Goal: Entertainment & Leisure: Consume media (video, audio)

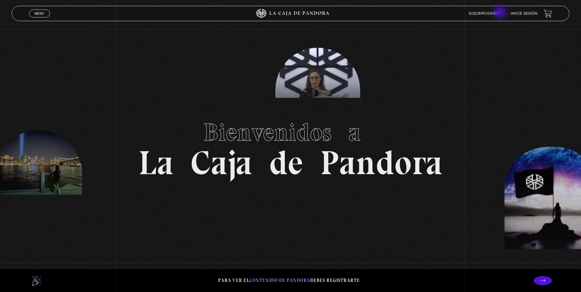
click at [499, 13] on link "Suscripciones" at bounding box center [484, 14] width 30 height 4
click at [532, 13] on link "Inicie sesión" at bounding box center [524, 14] width 27 height 4
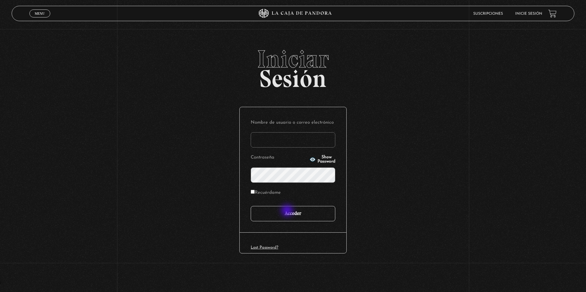
type input "zairamendozapalma@hotmail.com"
click at [293, 215] on input "Acceder" at bounding box center [293, 213] width 85 height 15
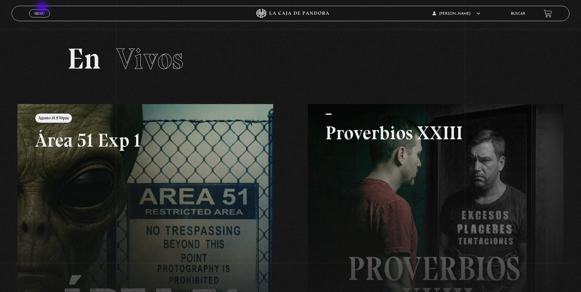
click at [43, 8] on div "Menu Cerrar" at bounding box center [116, 13] width 174 height 15
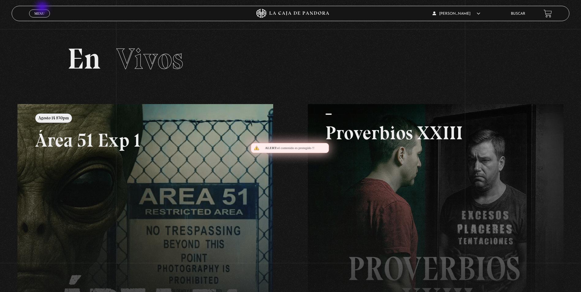
click at [43, 8] on div "Menu Cerrar" at bounding box center [116, 13] width 174 height 15
click at [45, 12] on link "Menu Cerrar" at bounding box center [39, 13] width 21 height 8
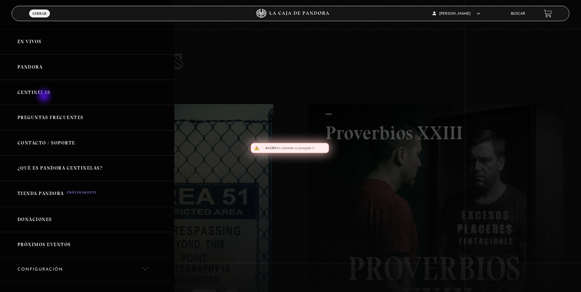
click at [45, 97] on link "Centinelas" at bounding box center [87, 92] width 174 height 25
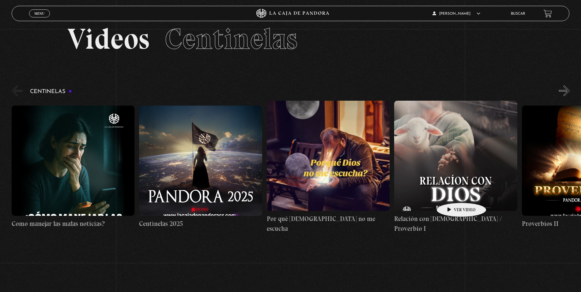
scroll to position [31, 0]
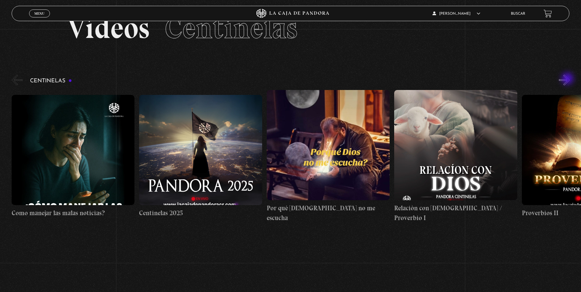
click at [568, 79] on button "»" at bounding box center [564, 80] width 11 height 11
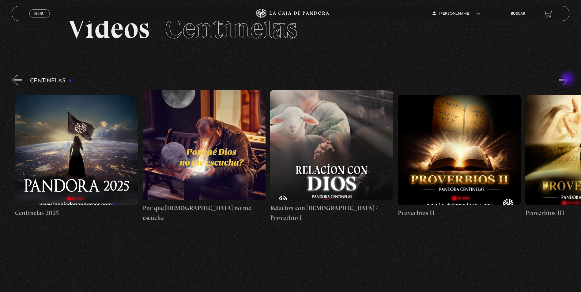
click at [568, 79] on button "»" at bounding box center [564, 80] width 11 height 11
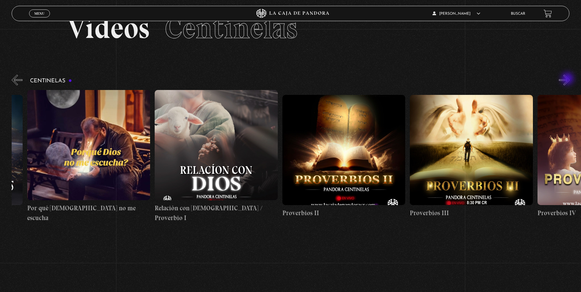
click at [568, 79] on button "»" at bounding box center [564, 80] width 11 height 11
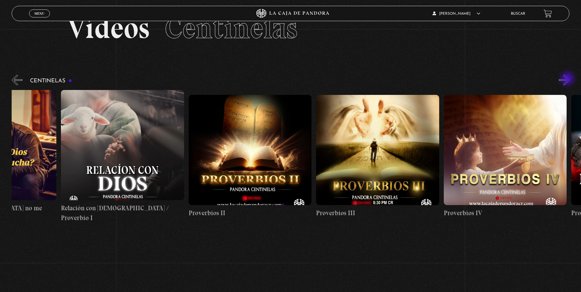
click at [568, 79] on button "»" at bounding box center [564, 80] width 11 height 11
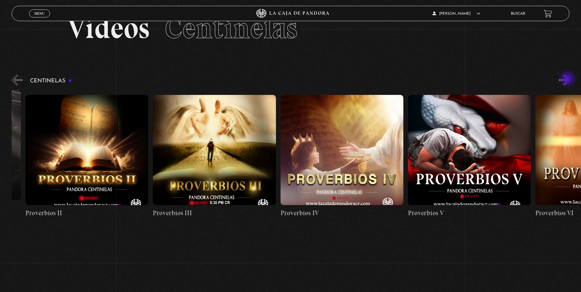
click at [568, 79] on button "»" at bounding box center [564, 80] width 11 height 11
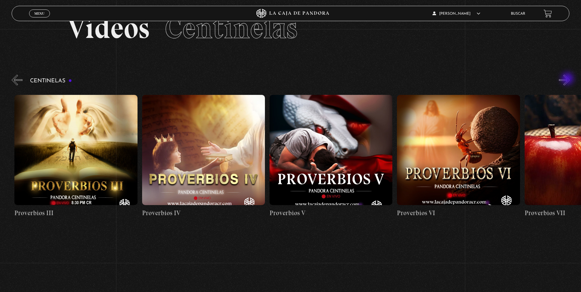
click at [568, 79] on button "»" at bounding box center [564, 80] width 11 height 11
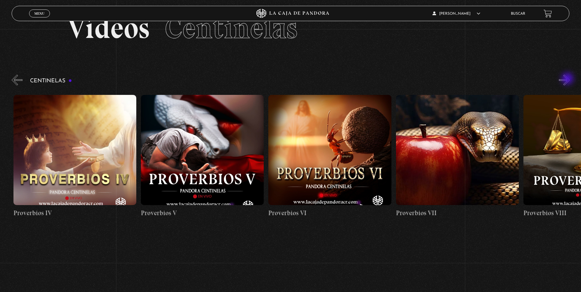
click at [568, 79] on button "»" at bounding box center [564, 80] width 11 height 11
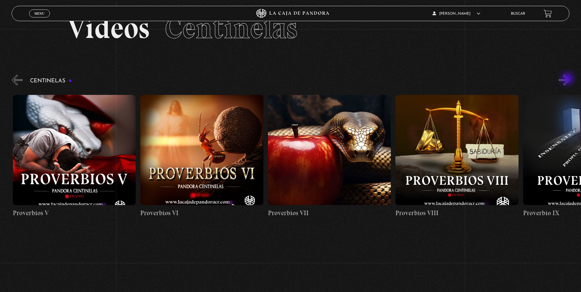
click at [568, 79] on button "»" at bounding box center [564, 80] width 11 height 11
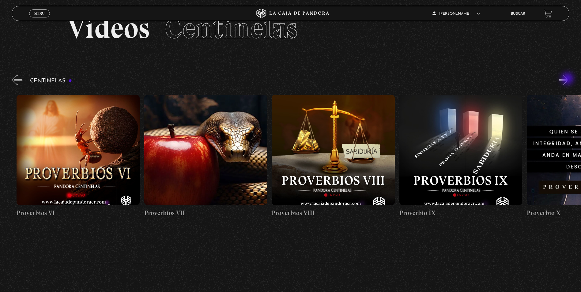
click at [568, 79] on button "»" at bounding box center [564, 80] width 11 height 11
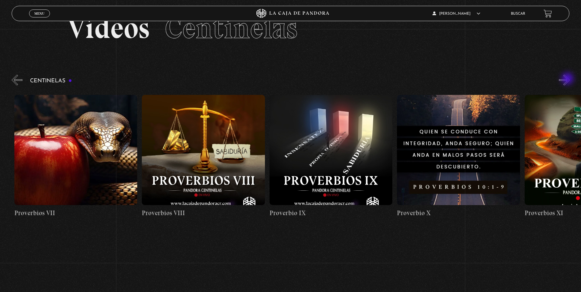
click at [568, 79] on button "»" at bounding box center [564, 80] width 11 height 11
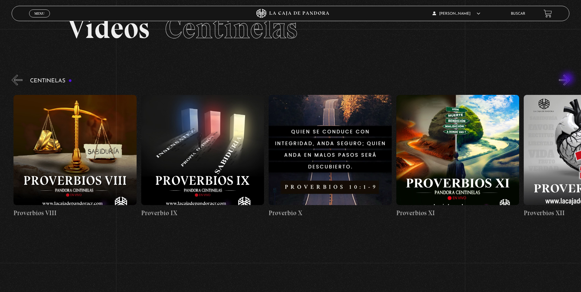
click at [568, 79] on button "»" at bounding box center [564, 80] width 11 height 11
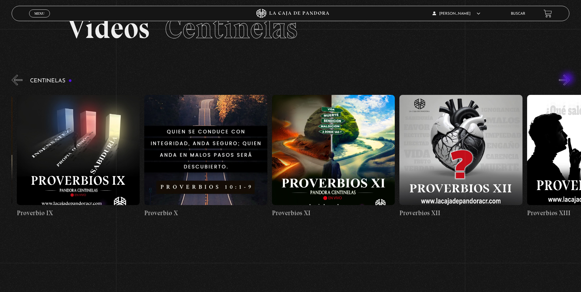
click at [568, 79] on button "»" at bounding box center [564, 80] width 11 height 11
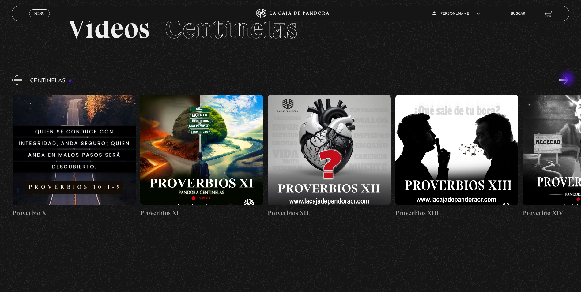
click at [568, 79] on button "»" at bounding box center [564, 80] width 11 height 11
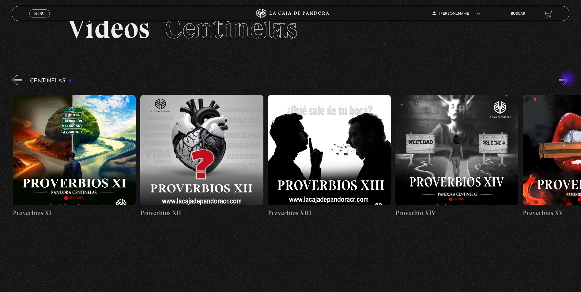
click at [568, 79] on button "»" at bounding box center [564, 80] width 11 height 11
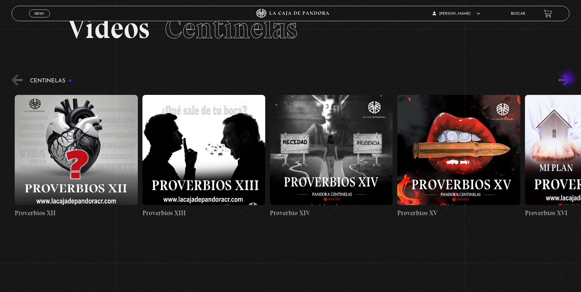
click at [568, 79] on button "»" at bounding box center [564, 80] width 11 height 11
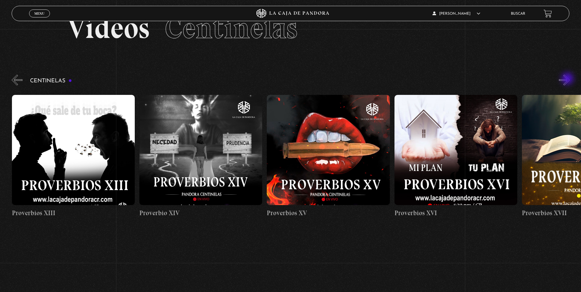
click at [568, 79] on button "»" at bounding box center [564, 80] width 11 height 11
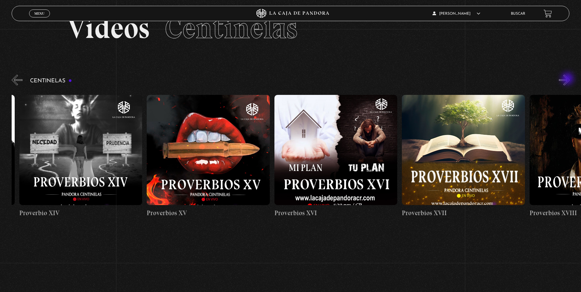
click at [568, 79] on button "»" at bounding box center [564, 80] width 11 height 11
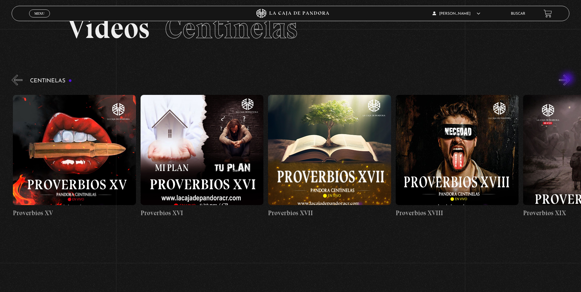
click at [568, 79] on button "»" at bounding box center [564, 80] width 11 height 11
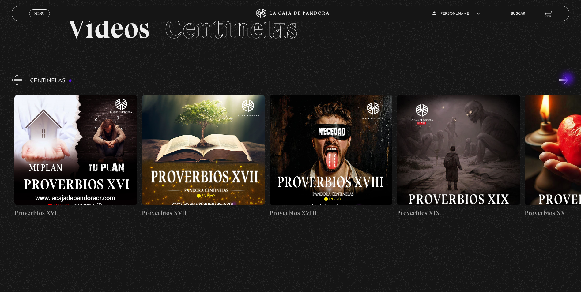
click at [568, 79] on button "»" at bounding box center [564, 80] width 11 height 11
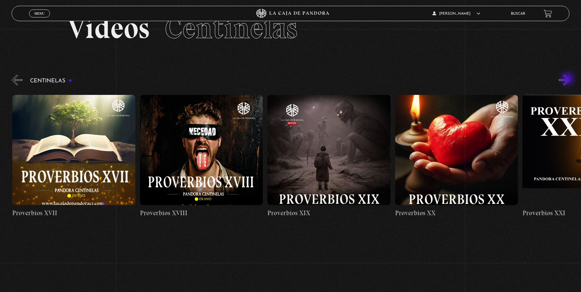
click at [568, 79] on button "»" at bounding box center [564, 80] width 11 height 11
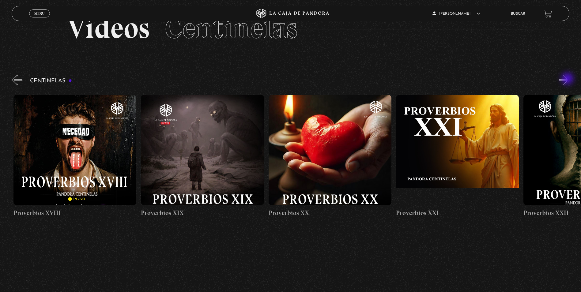
click at [568, 79] on button "»" at bounding box center [564, 80] width 11 height 11
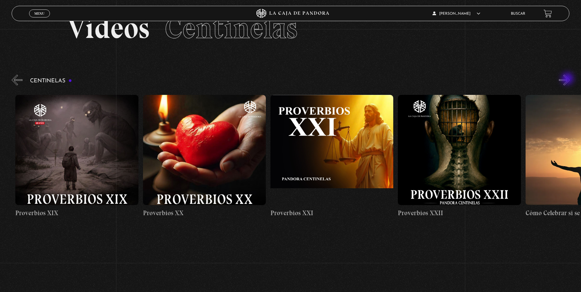
click at [568, 79] on button "»" at bounding box center [564, 80] width 11 height 11
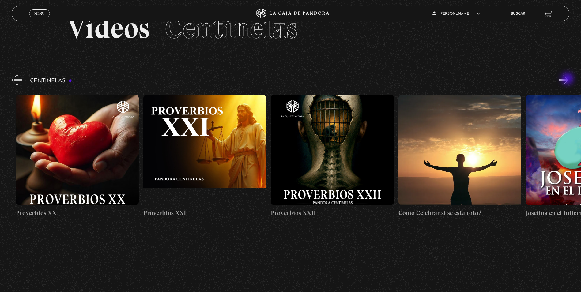
click at [568, 79] on button "»" at bounding box center [564, 80] width 11 height 11
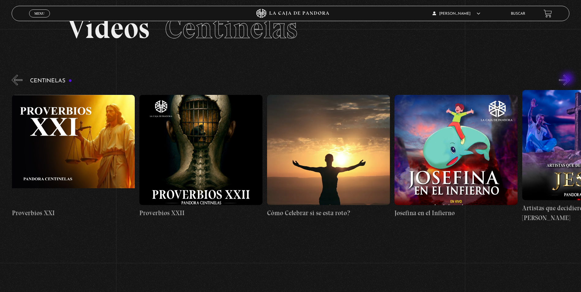
scroll to position [0, 2935]
click at [568, 79] on button "»" at bounding box center [564, 80] width 11 height 11
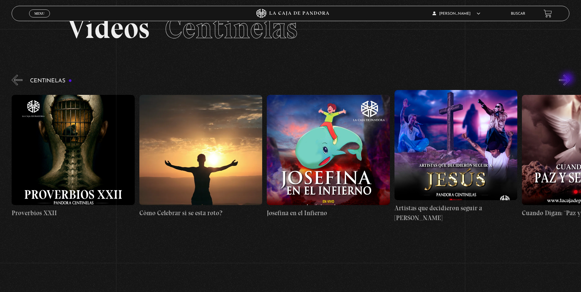
scroll to position [0, 3063]
click at [568, 79] on button "»" at bounding box center [564, 80] width 11 height 11
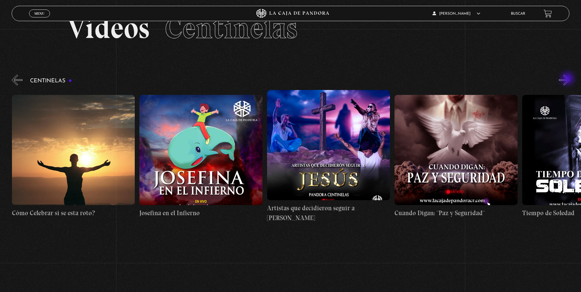
scroll to position [0, 3190]
click at [568, 79] on button "»" at bounding box center [564, 80] width 11 height 11
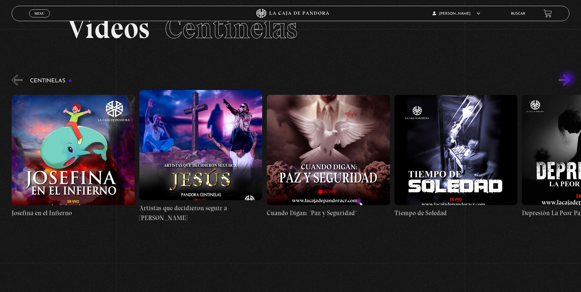
scroll to position [0, 3318]
click at [570, 76] on button "»" at bounding box center [564, 80] width 11 height 11
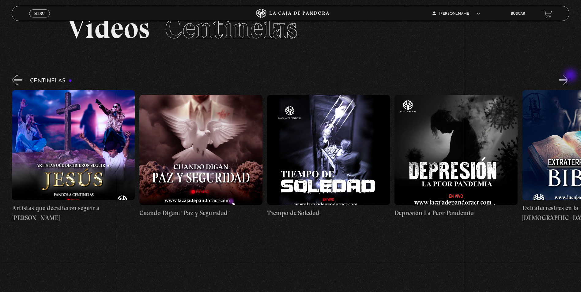
scroll to position [0, 3445]
click at [570, 76] on button "»" at bounding box center [564, 80] width 11 height 11
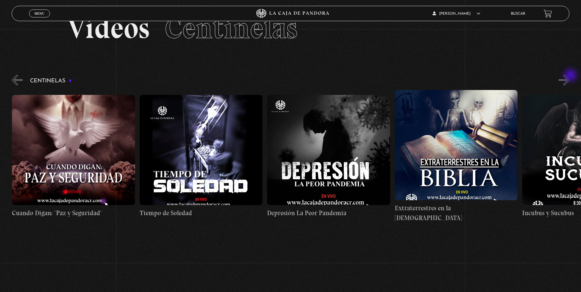
scroll to position [0, 3573]
click at [570, 76] on button "»" at bounding box center [564, 80] width 11 height 11
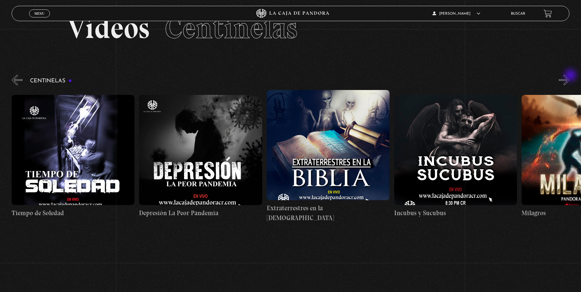
click at [570, 76] on button "»" at bounding box center [564, 80] width 11 height 11
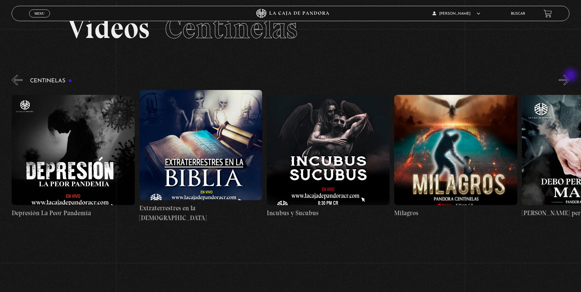
click at [570, 76] on button "»" at bounding box center [564, 80] width 11 height 11
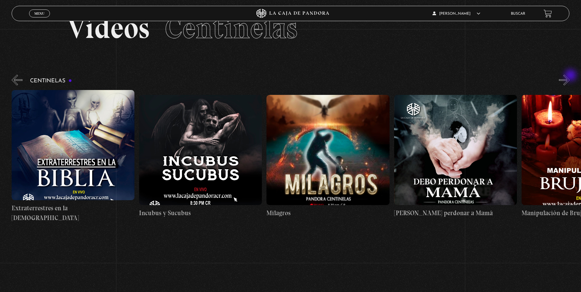
click at [570, 76] on button "»" at bounding box center [564, 80] width 11 height 11
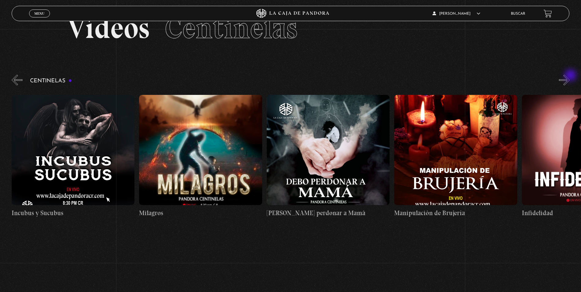
click at [570, 76] on button "»" at bounding box center [564, 80] width 11 height 11
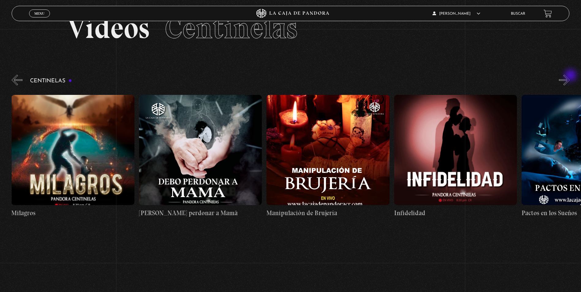
click at [570, 76] on button "»" at bounding box center [564, 80] width 11 height 11
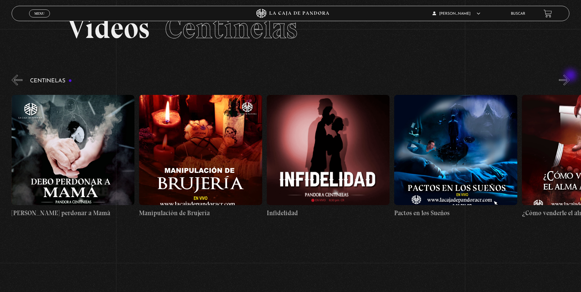
click at [570, 76] on button "»" at bounding box center [564, 80] width 11 height 11
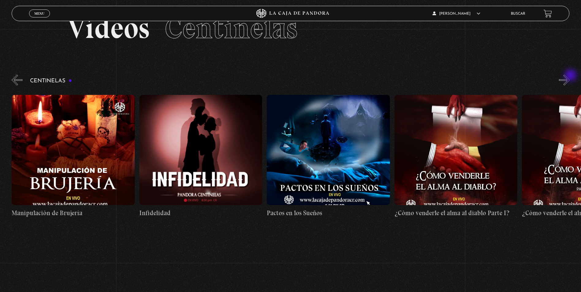
click at [570, 76] on button "»" at bounding box center [564, 80] width 11 height 11
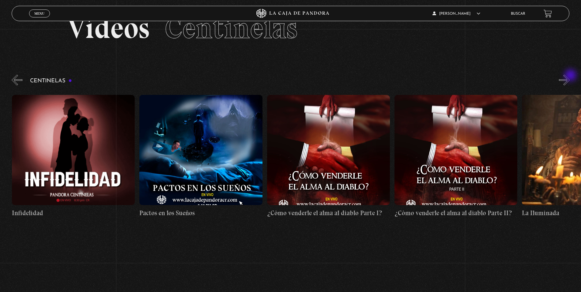
click at [570, 76] on button "»" at bounding box center [564, 80] width 11 height 11
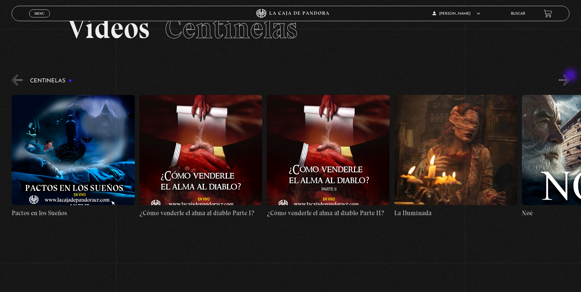
click at [570, 76] on button "»" at bounding box center [564, 80] width 11 height 11
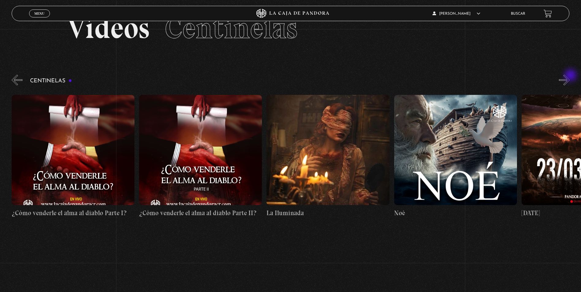
click at [570, 76] on button "»" at bounding box center [564, 80] width 11 height 11
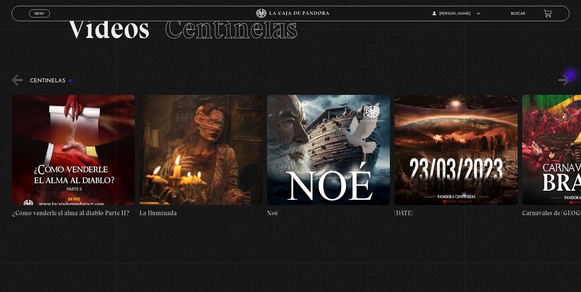
scroll to position [0, 4977]
click at [570, 76] on button "»" at bounding box center [564, 80] width 11 height 11
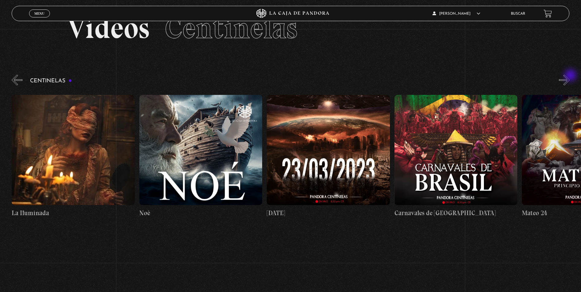
scroll to position [0, 5105]
click at [570, 76] on button "»" at bounding box center [564, 80] width 11 height 11
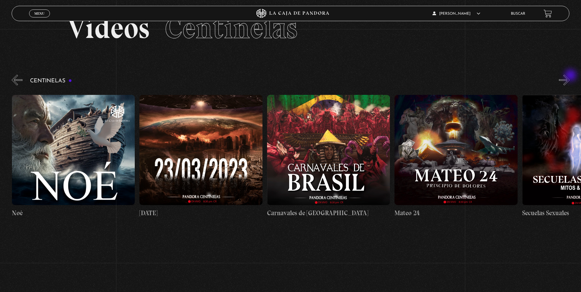
scroll to position [0, 5232]
click at [570, 76] on button "»" at bounding box center [564, 80] width 11 height 11
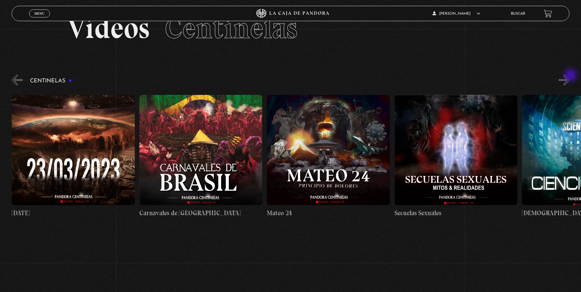
scroll to position [0, 5360]
click at [570, 78] on button "»" at bounding box center [564, 80] width 11 height 11
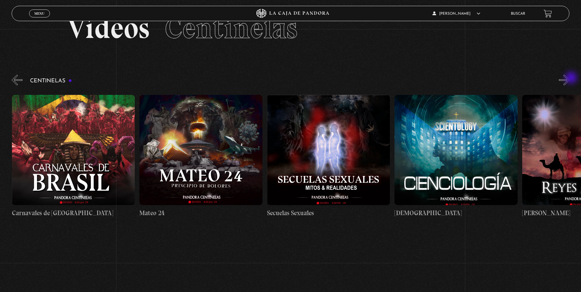
scroll to position [0, 5487]
click at [570, 78] on button "»" at bounding box center [564, 80] width 11 height 11
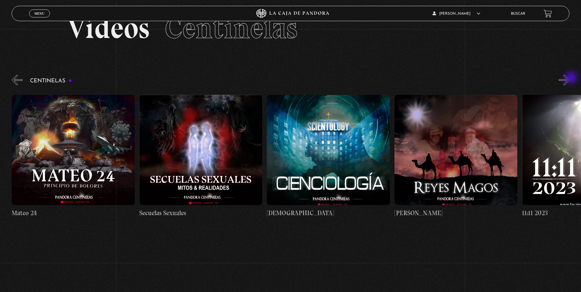
click at [570, 78] on button "»" at bounding box center [564, 80] width 11 height 11
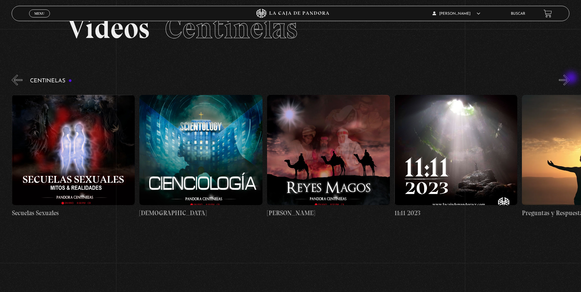
click at [570, 78] on button "»" at bounding box center [564, 80] width 11 height 11
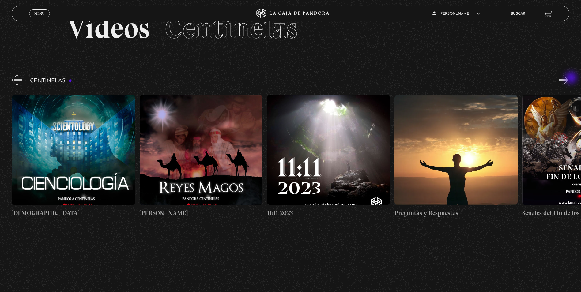
scroll to position [0, 5870]
click at [570, 78] on button "»" at bounding box center [564, 80] width 11 height 11
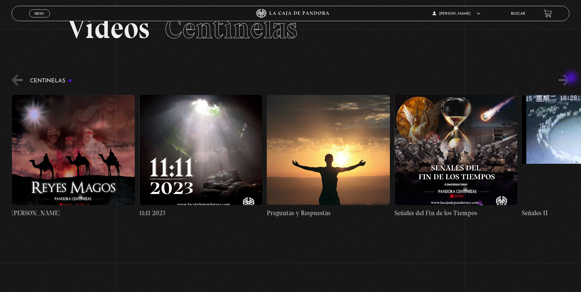
scroll to position [0, 5998]
click at [570, 78] on button "»" at bounding box center [564, 80] width 11 height 11
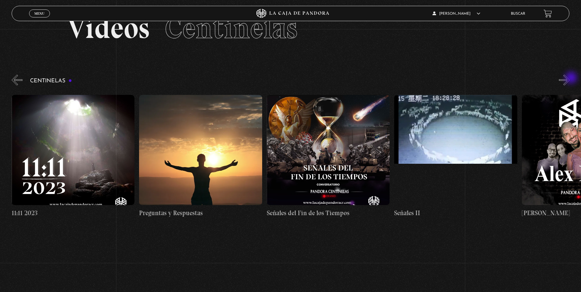
click at [570, 78] on button "»" at bounding box center [564, 80] width 11 height 11
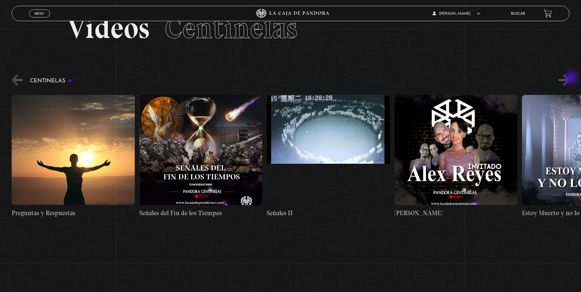
click at [570, 78] on button "»" at bounding box center [564, 80] width 11 height 11
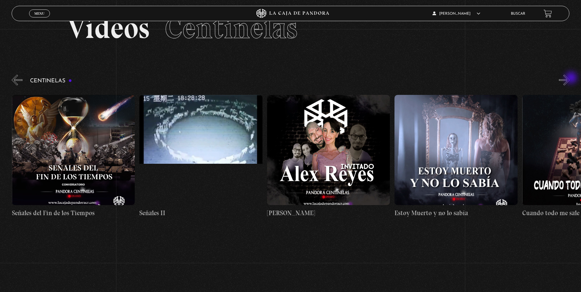
scroll to position [0, 6380]
click at [570, 78] on button "»" at bounding box center [564, 80] width 11 height 11
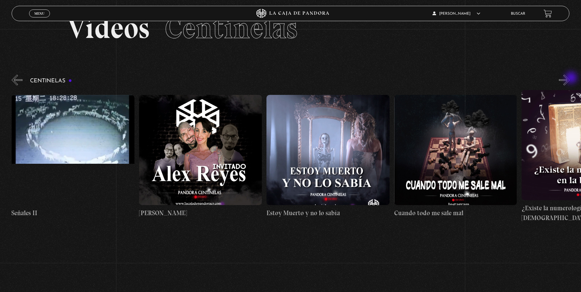
click at [570, 78] on button "»" at bounding box center [564, 80] width 11 height 11
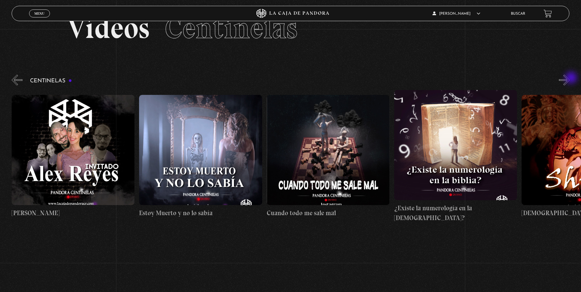
click at [570, 78] on button "»" at bounding box center [564, 80] width 11 height 11
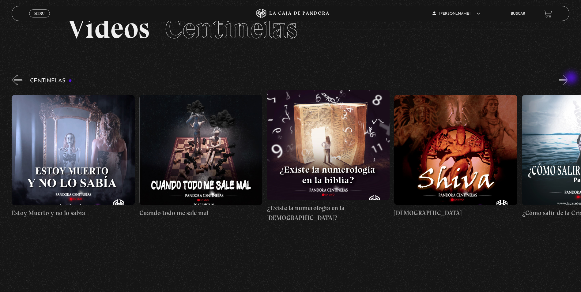
click at [570, 78] on button "»" at bounding box center [564, 80] width 11 height 11
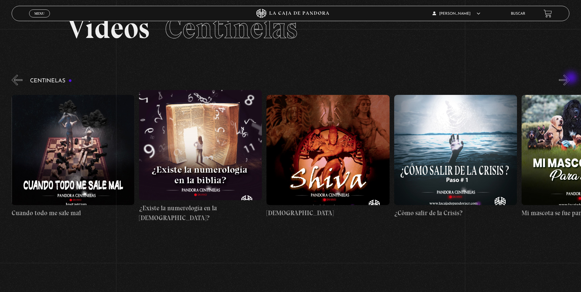
click at [570, 78] on button "»" at bounding box center [564, 80] width 11 height 11
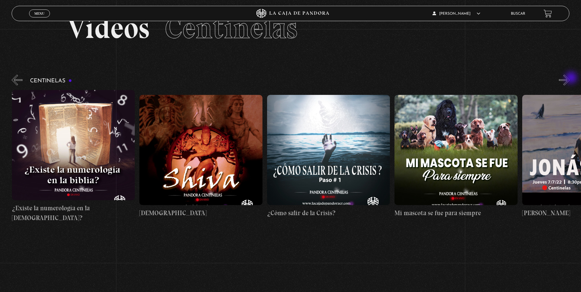
scroll to position [0, 7018]
click at [570, 78] on button "»" at bounding box center [564, 80] width 11 height 11
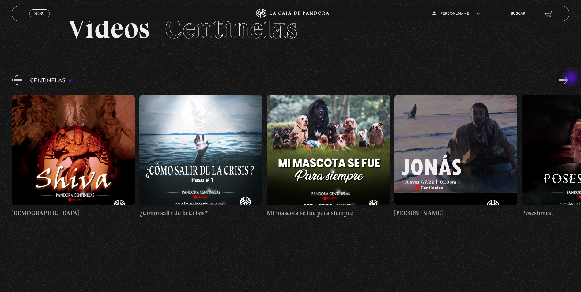
scroll to position [0, 7146]
click at [570, 78] on button "»" at bounding box center [564, 80] width 11 height 11
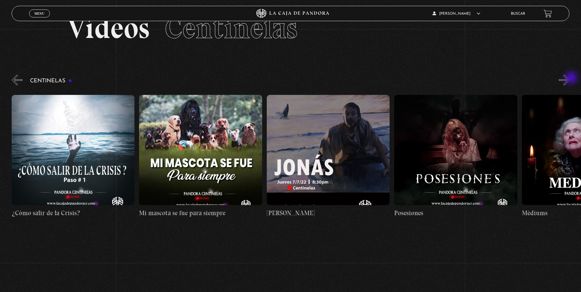
click at [570, 78] on button "»" at bounding box center [564, 80] width 11 height 11
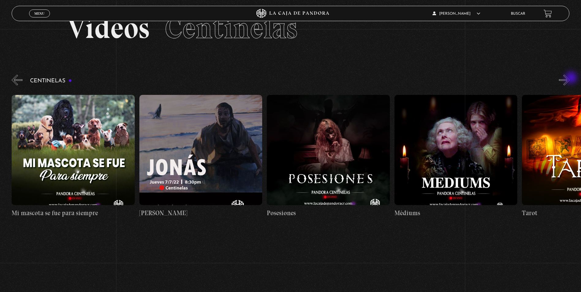
click at [570, 78] on button "»" at bounding box center [564, 80] width 11 height 11
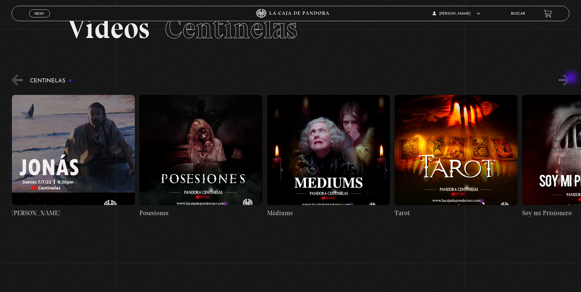
click at [570, 78] on button "»" at bounding box center [564, 80] width 11 height 11
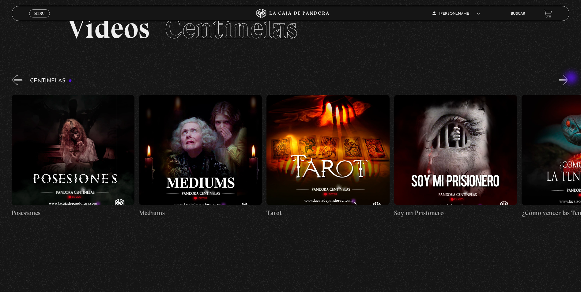
click at [570, 78] on button "»" at bounding box center [564, 80] width 11 height 11
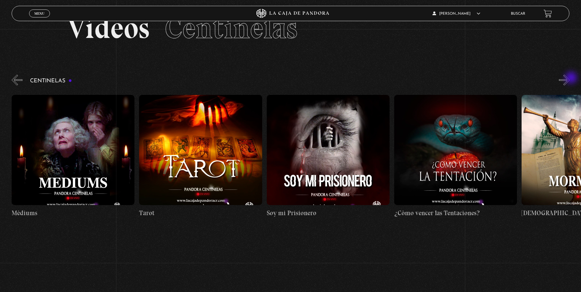
click at [570, 78] on button "»" at bounding box center [564, 80] width 11 height 11
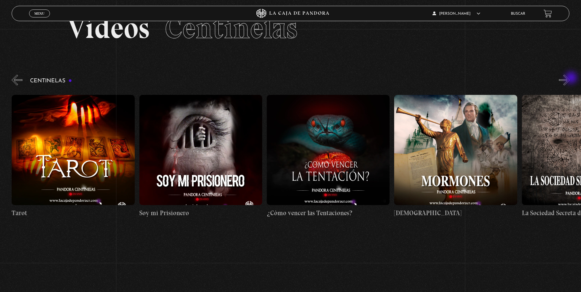
scroll to position [0, 7912]
click at [357, 133] on figure at bounding box center [328, 150] width 123 height 110
click at [312, 176] on figure at bounding box center [328, 150] width 123 height 110
click at [310, 208] on h4 "¿Cómo vencer las Tentaciones?" at bounding box center [328, 213] width 123 height 10
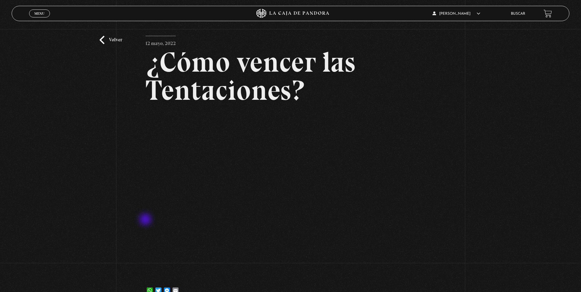
scroll to position [61, 0]
